Goal: Navigation & Orientation: Find specific page/section

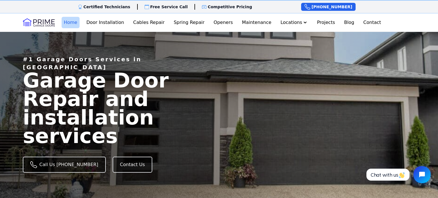
click at [79, 23] on link "Home" at bounding box center [71, 22] width 18 height 11
click at [118, 21] on link "Door Installation" at bounding box center [105, 22] width 42 height 11
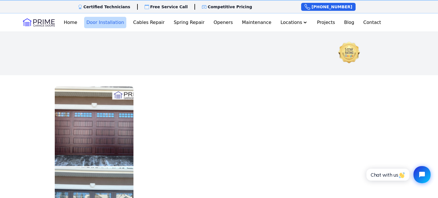
scroll to position [903, 0]
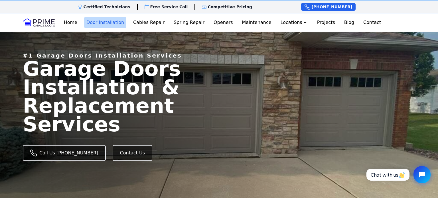
scroll to position [0, 0]
